Goal: Task Accomplishment & Management: Use online tool/utility

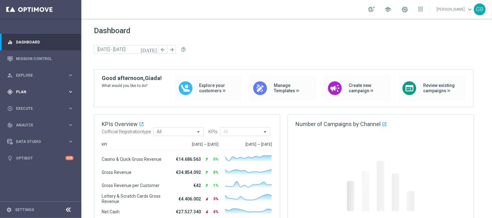
click at [29, 92] on span "Plan" at bounding box center [42, 92] width 52 height 4
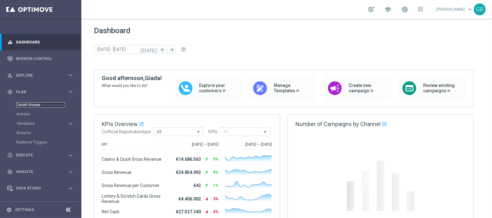
click at [31, 103] on link "Target Groups" at bounding box center [40, 104] width 49 height 5
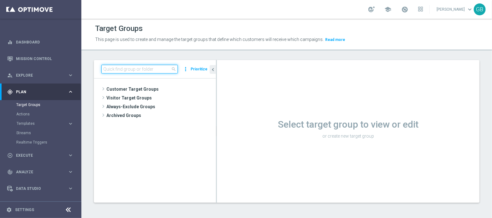
click at [138, 71] on input at bounding box center [139, 69] width 76 height 9
paste input "Dem 19-21_09.csv"
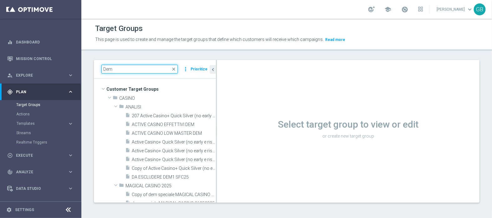
paste input "Dem 19-21_09.csv"
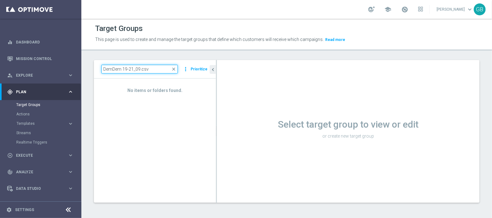
click at [121, 68] on input "DemDem 19-21_09.csv" at bounding box center [139, 69] width 76 height 9
type input "Dem19-21_09.csv"
click at [28, 57] on link "Mission Control" at bounding box center [45, 58] width 58 height 17
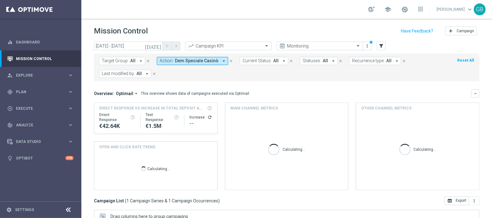
click at [229, 61] on icon "close" at bounding box center [231, 61] width 4 height 4
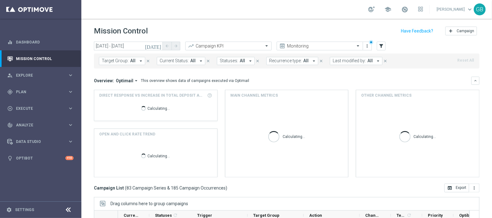
click at [129, 62] on button "Target Group: All arrow_drop_down" at bounding box center [122, 61] width 46 height 8
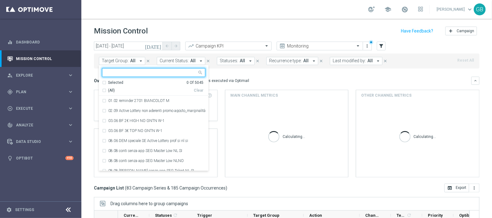
click at [129, 71] on input "text" at bounding box center [152, 72] width 92 height 5
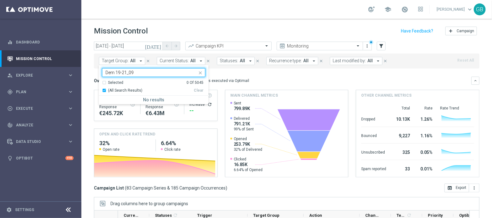
type input "Dem 19-21_09"
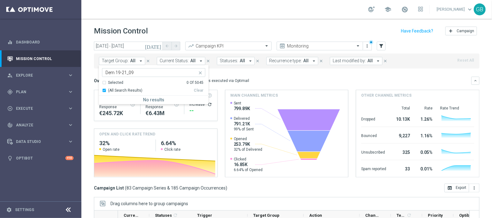
click at [200, 70] on icon "close" at bounding box center [200, 72] width 5 height 5
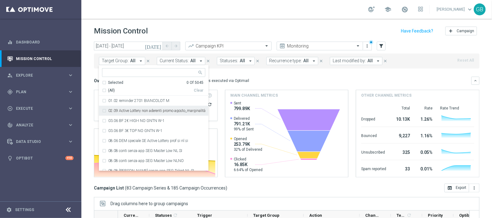
click at [158, 48] on icon "[DATE]" at bounding box center [153, 46] width 17 height 6
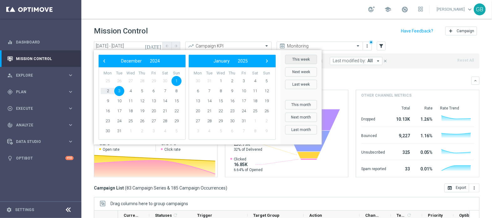
click at [297, 57] on button "This week" at bounding box center [301, 59] width 32 height 9
type input "[DATE] - [DATE]"
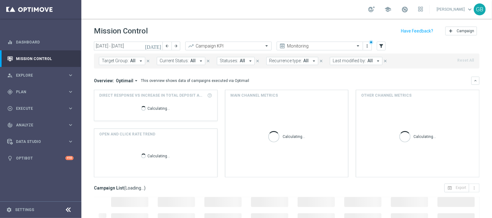
click at [185, 61] on span "Current Status:" at bounding box center [174, 60] width 29 height 5
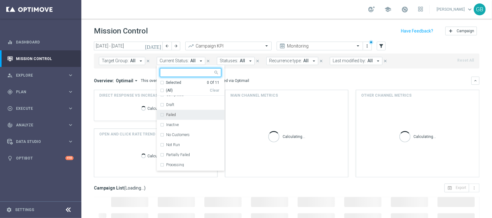
scroll to position [16, 0]
click at [161, 115] on div "Failed" at bounding box center [190, 115] width 61 height 10
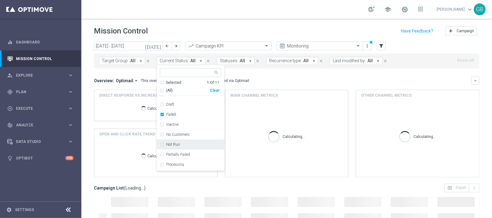
click at [161, 146] on div "Not Run" at bounding box center [190, 145] width 61 height 10
click at [280, 83] on div "Overview: Optimail arrow_drop_down This overview shows data of campaigns execut…" at bounding box center [283, 81] width 378 height 6
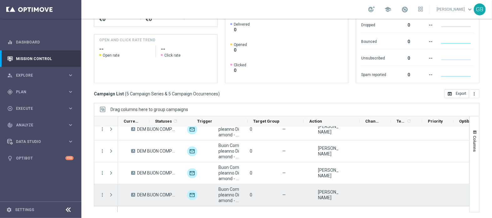
scroll to position [0, 0]
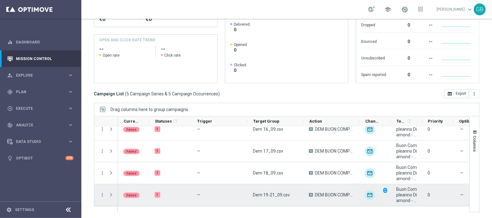
click at [371, 197] on img "Press SPACE to select this row." at bounding box center [370, 195] width 10 height 10
click at [369, 194] on img "Press SPACE to select this row." at bounding box center [370, 195] width 10 height 10
click at [109, 195] on span "Press SPACE to select this row." at bounding box center [111, 195] width 6 height 5
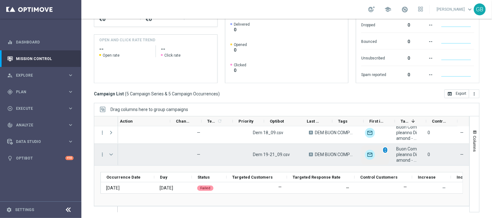
scroll to position [0, 189]
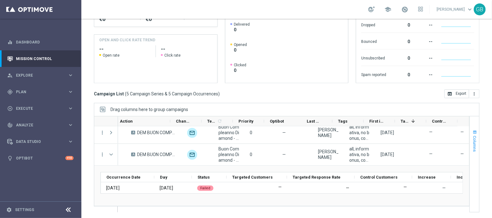
click at [473, 149] on span "Columns" at bounding box center [475, 144] width 5 height 16
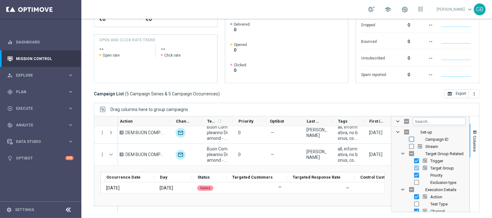
click at [409, 140] on input "Press SPACE to toggle visibility (hidden)" at bounding box center [411, 139] width 5 height 5
checkbox input "true"
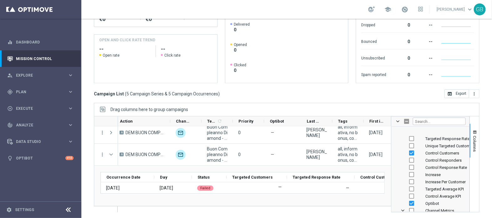
scroll to position [222, 0]
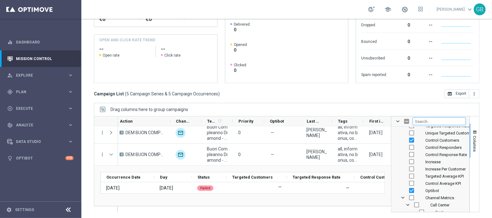
click at [425, 121] on input "Filter Columns Input" at bounding box center [439, 122] width 53 height 8
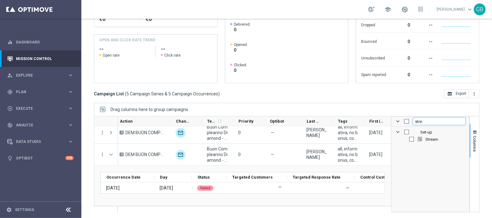
type input "stre"
click at [404, 131] on input "Press SPACE to toggle visibility (hidden)" at bounding box center [406, 132] width 5 height 5
checkbox input "true"
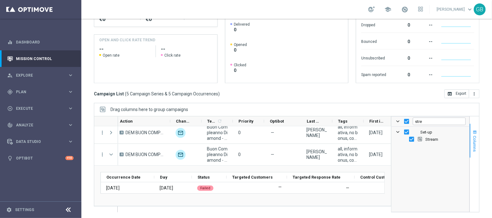
click at [470, 156] on button "Columns" at bounding box center [474, 141] width 9 height 34
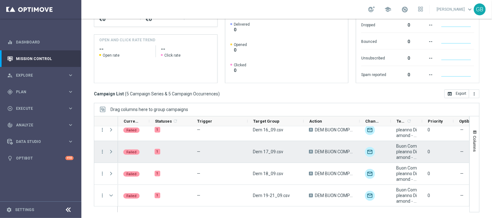
click at [110, 150] on span "Press SPACE to select this row." at bounding box center [111, 151] width 6 height 5
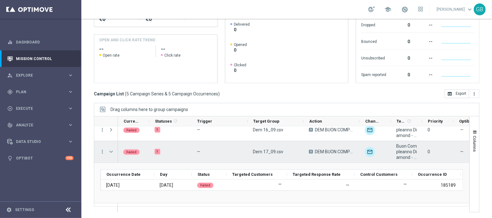
click at [110, 150] on span "Press SPACE to select this row." at bounding box center [111, 151] width 6 height 5
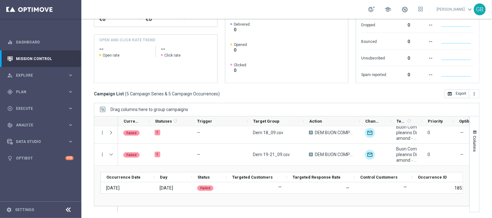
click at [18, 186] on sidenavbar "equalizer Dashboard Mission Control" at bounding box center [40, 109] width 81 height 218
